Goal: Task Accomplishment & Management: Manage account settings

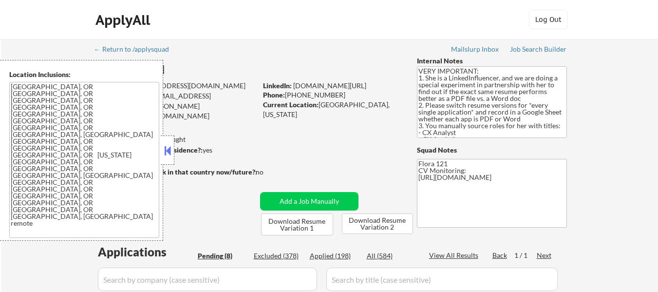
select select ""pending""
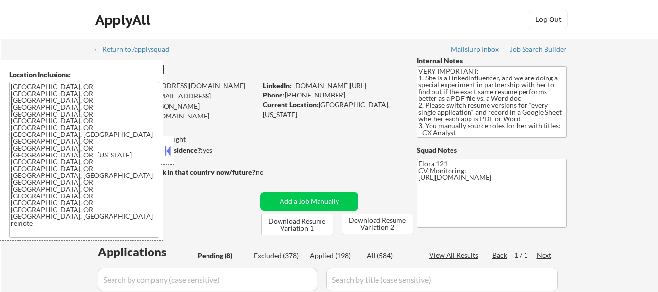
select select ""pending""
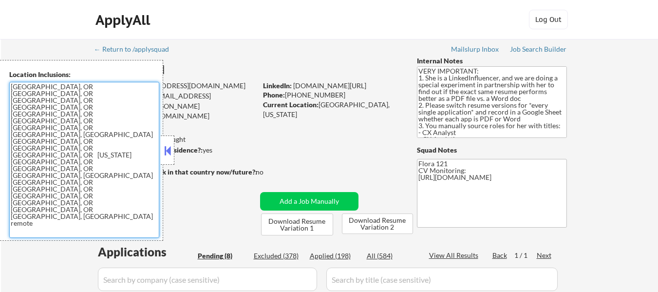
click at [118, 122] on textarea "Portland, OR Beaverton, OR Lake Oswego, OR Tigard, OR Milwaukie, OR Gresham, OR…" at bounding box center [84, 160] width 150 height 156
click at [124, 116] on textarea "Portland, OR Beaverton, OR Lake Oswego, OR Tigard, OR Milwaukie, OR Gresham, OR…" at bounding box center [84, 160] width 150 height 156
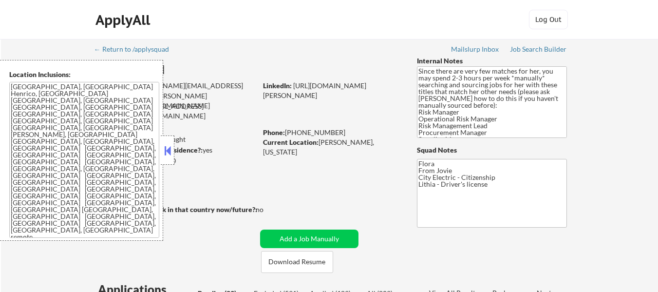
select select ""pending""
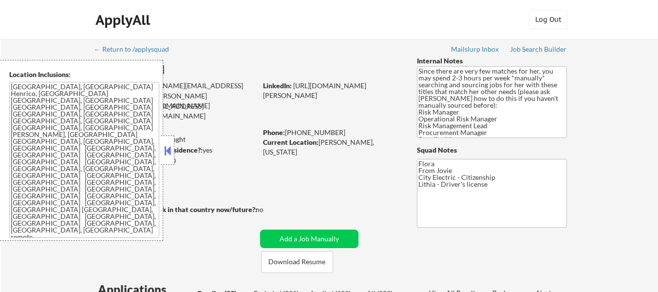
select select ""pending""
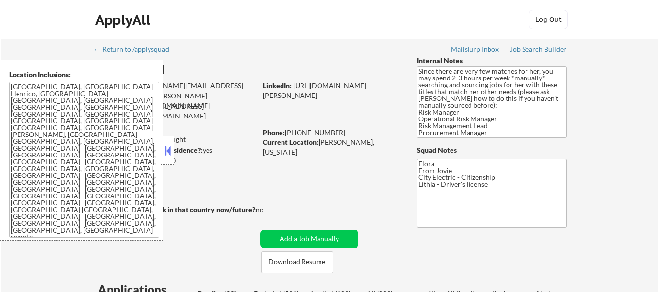
select select ""pending""
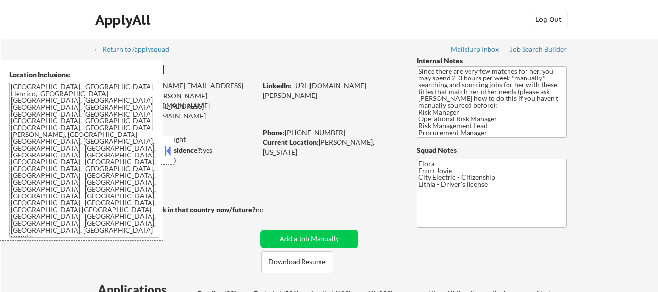
select select ""pending""
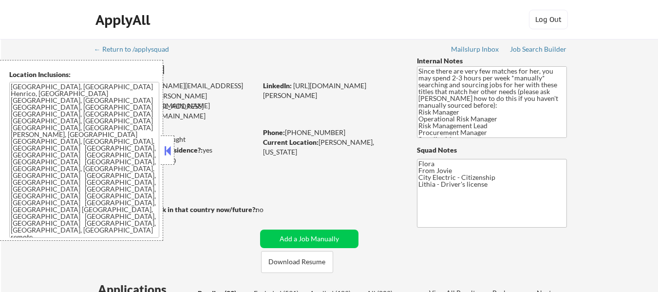
select select ""pending""
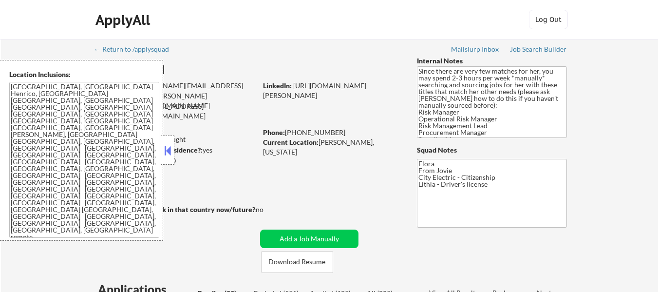
select select ""pending""
click at [167, 152] on button at bounding box center [167, 150] width 11 height 15
